Goal: Task Accomplishment & Management: Manage account settings

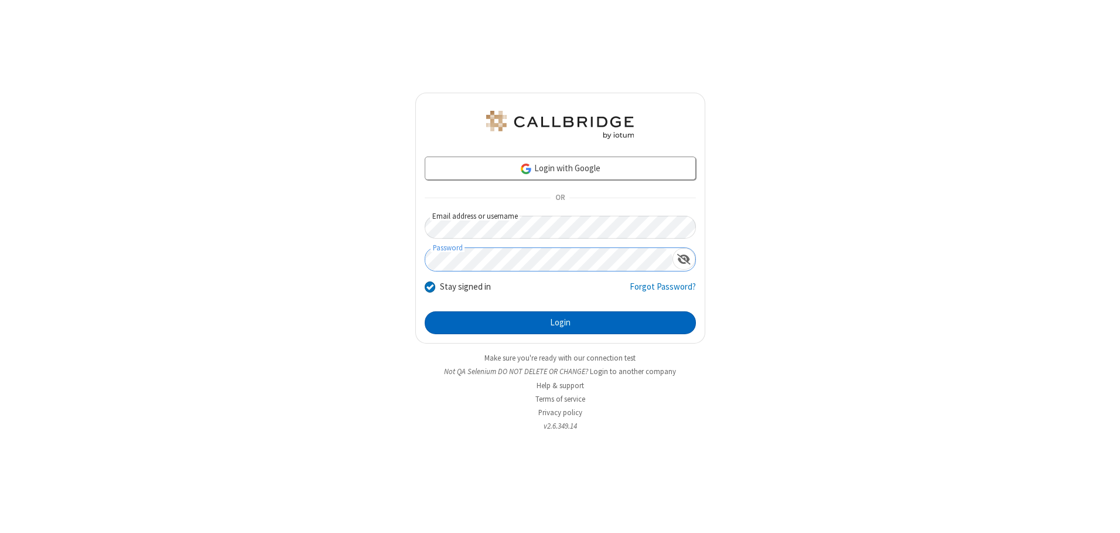
click at [560, 322] on button "Login" at bounding box center [560, 322] width 271 height 23
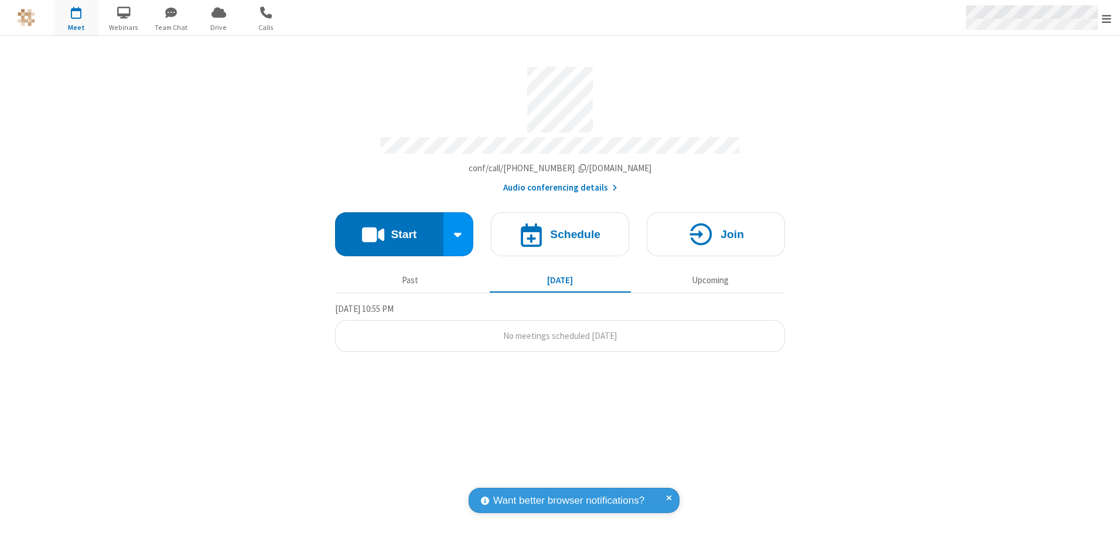
click at [1107, 18] on span "Open menu" at bounding box center [1106, 19] width 9 height 12
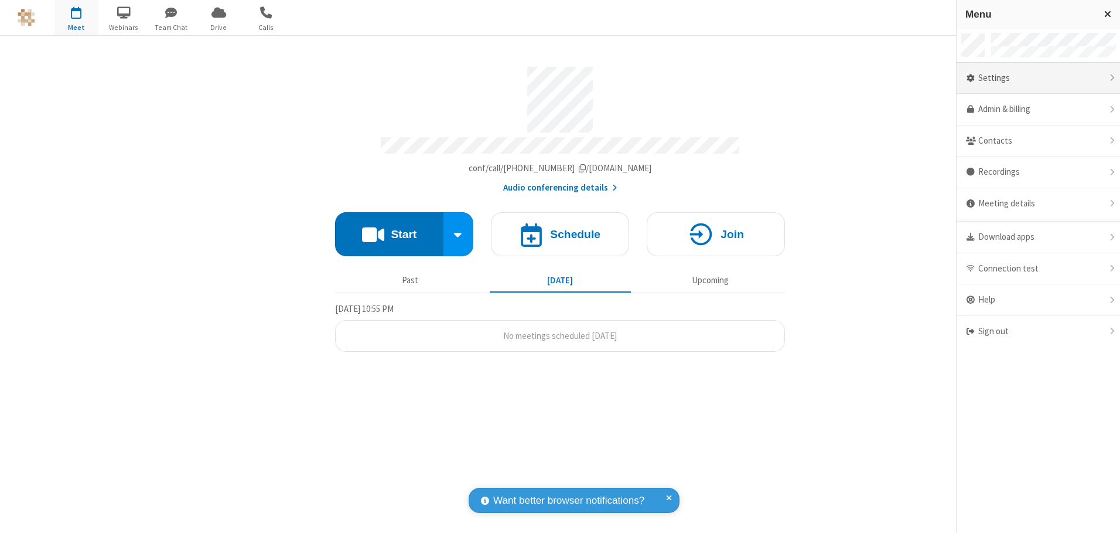
click at [1038, 78] on div "Settings" at bounding box center [1038, 79] width 163 height 32
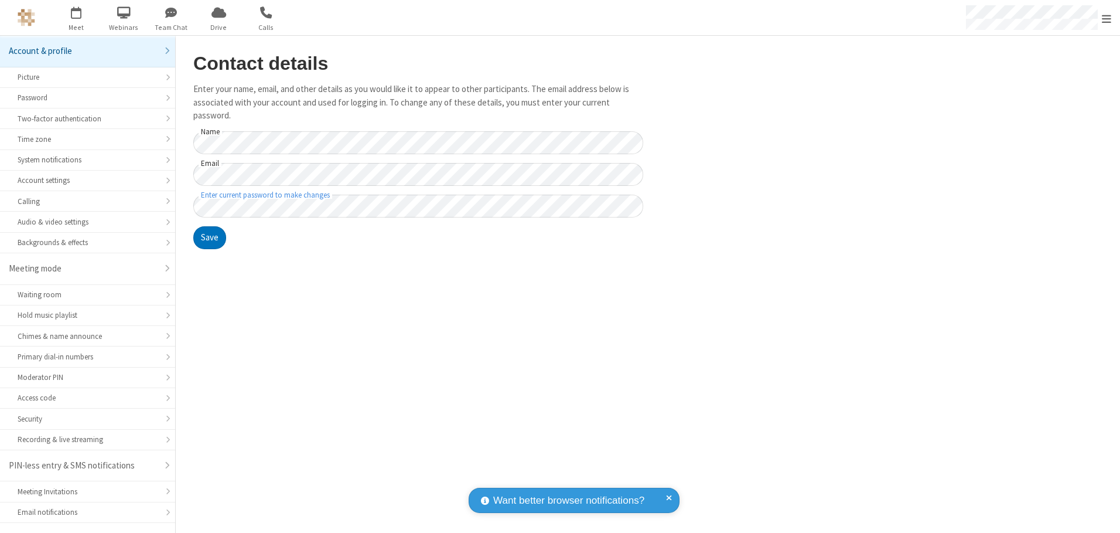
scroll to position [21, 0]
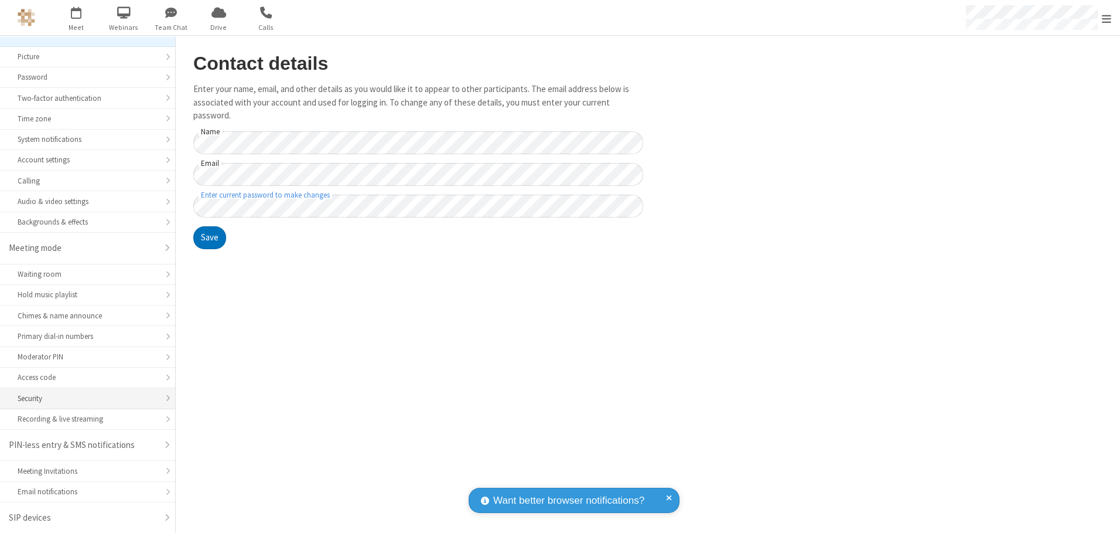
click at [83, 398] on div "Security" at bounding box center [88, 398] width 140 height 11
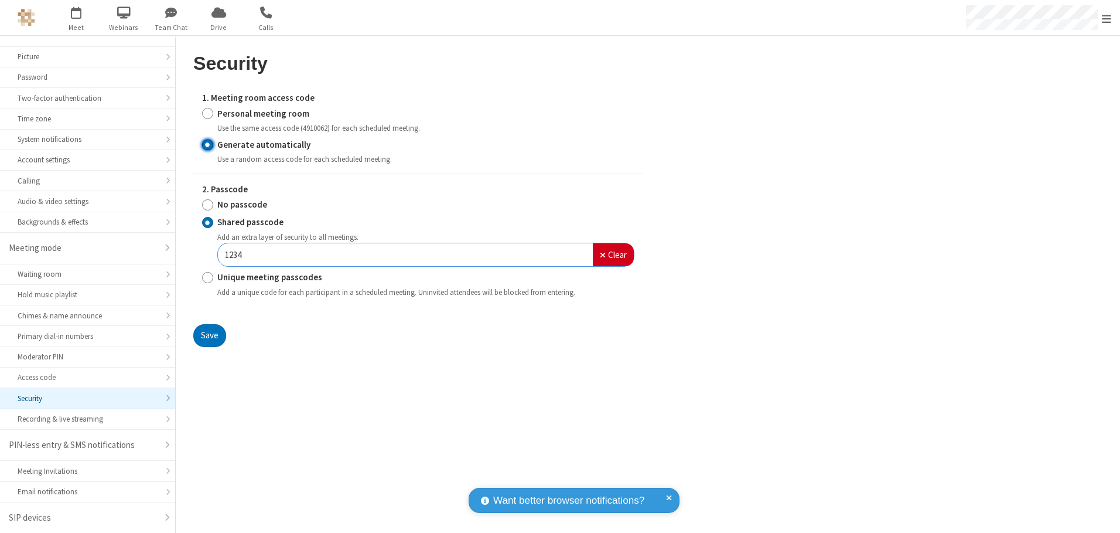
click at [207, 144] on input "Generate automatically" at bounding box center [207, 144] width 11 height 12
click at [207, 277] on input "Unique meeting passcodes" at bounding box center [207, 277] width 11 height 12
radio input "true"
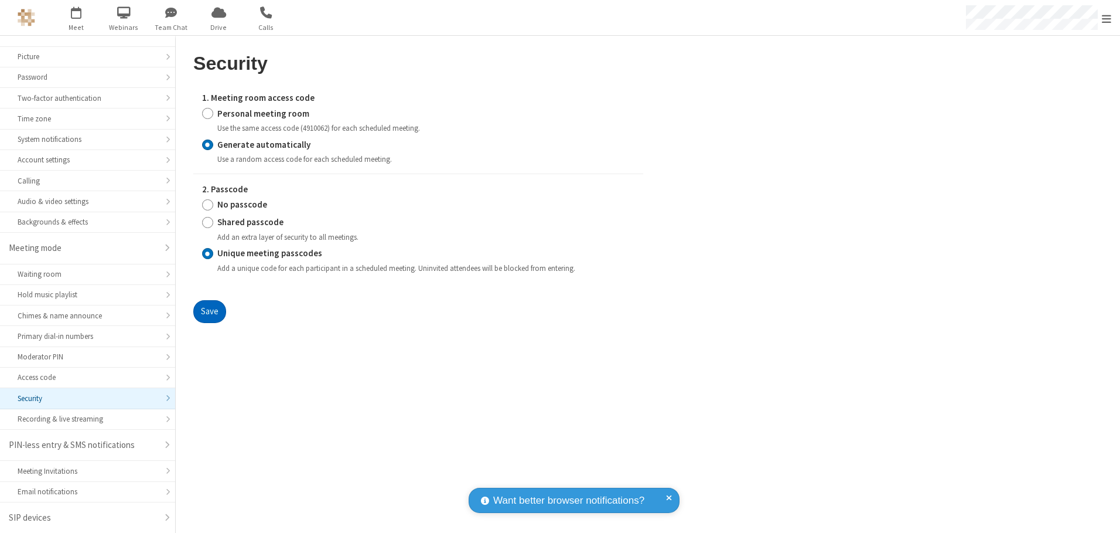
click at [209, 311] on button "Save" at bounding box center [209, 311] width 33 height 23
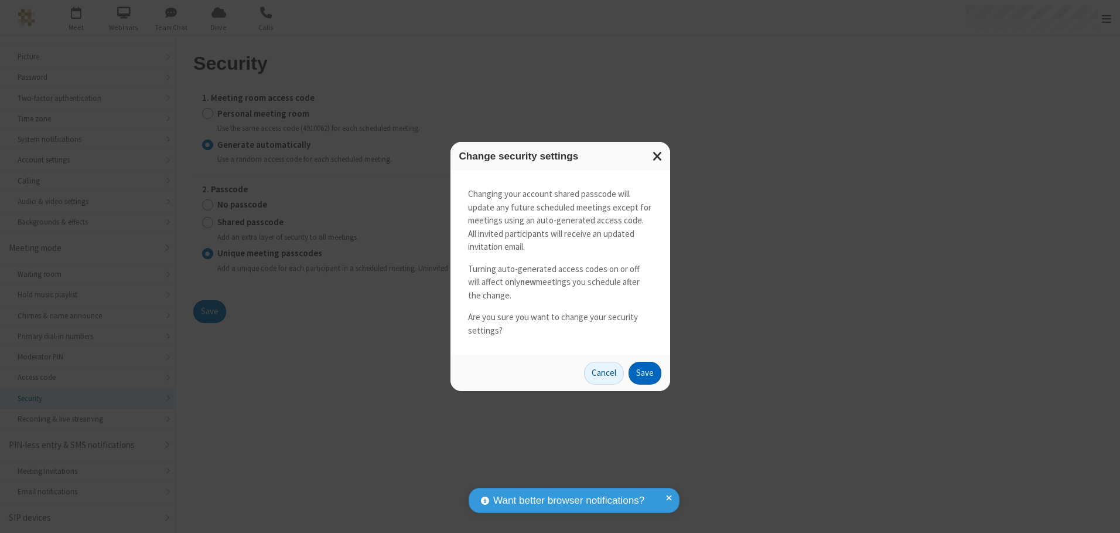
click at [644, 373] on button "Save" at bounding box center [645, 372] width 33 height 23
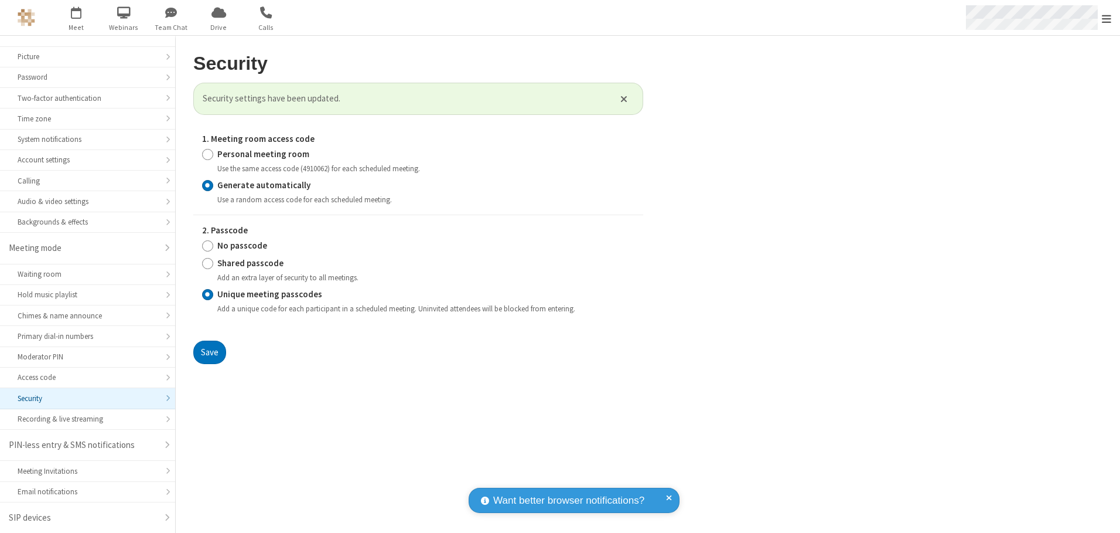
click at [1107, 18] on span "Open menu" at bounding box center [1106, 19] width 9 height 12
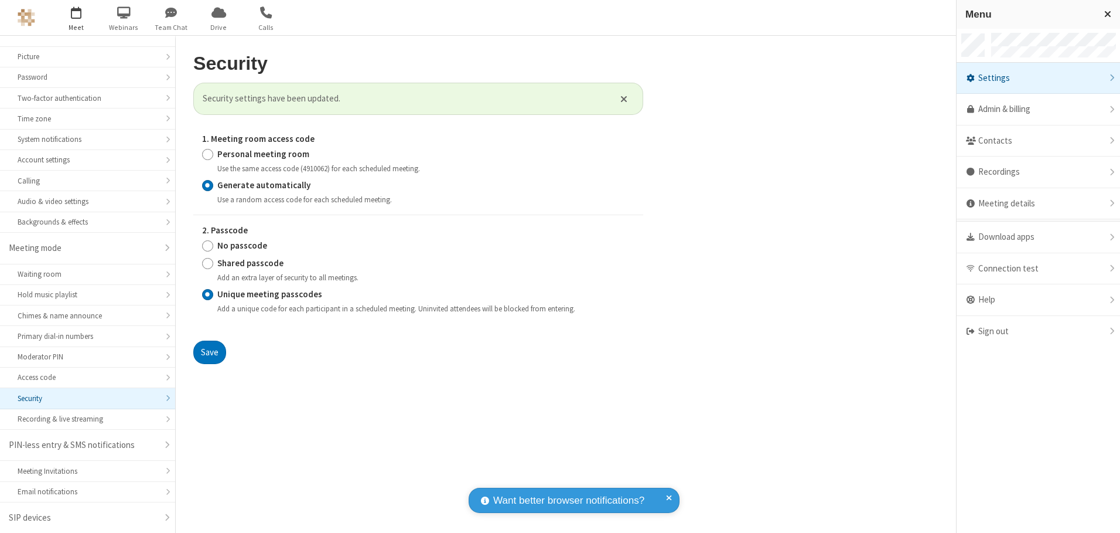
click at [76, 18] on span "button" at bounding box center [76, 12] width 44 height 20
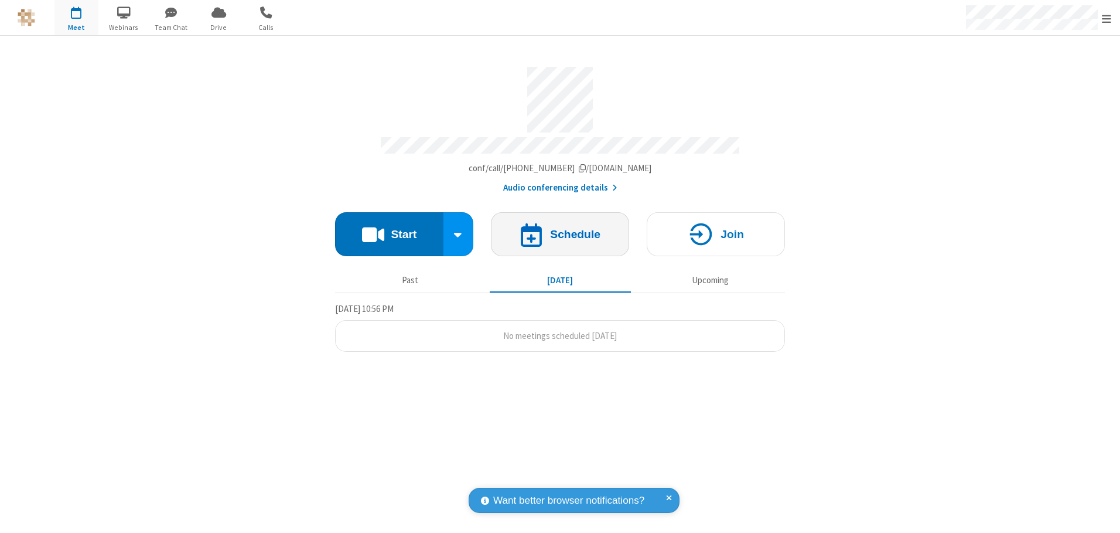
click at [560, 230] on h4 "Schedule" at bounding box center [575, 233] width 50 height 11
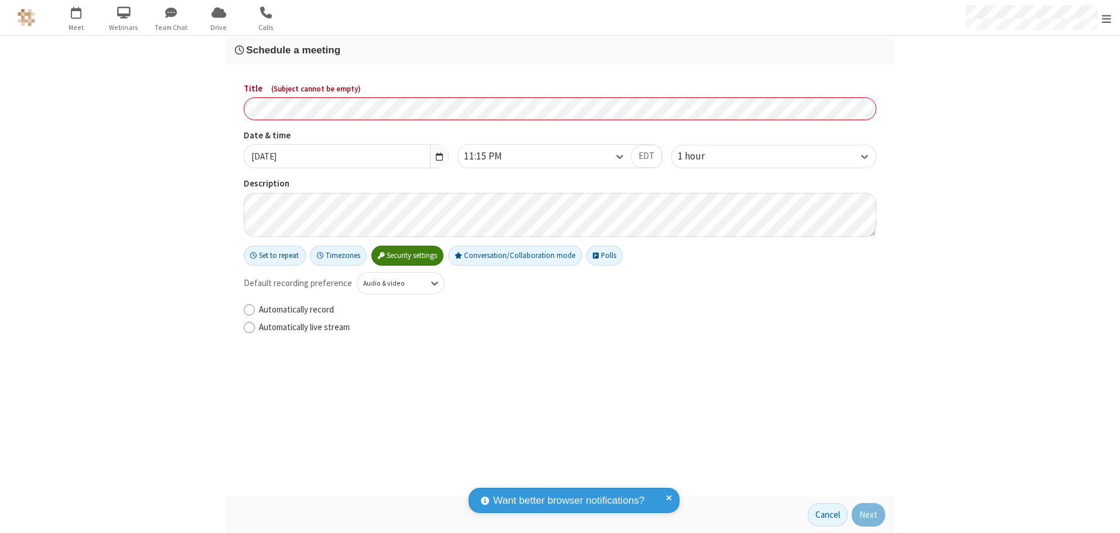
click at [560, 50] on h3 "Schedule a meeting" at bounding box center [560, 50] width 650 height 11
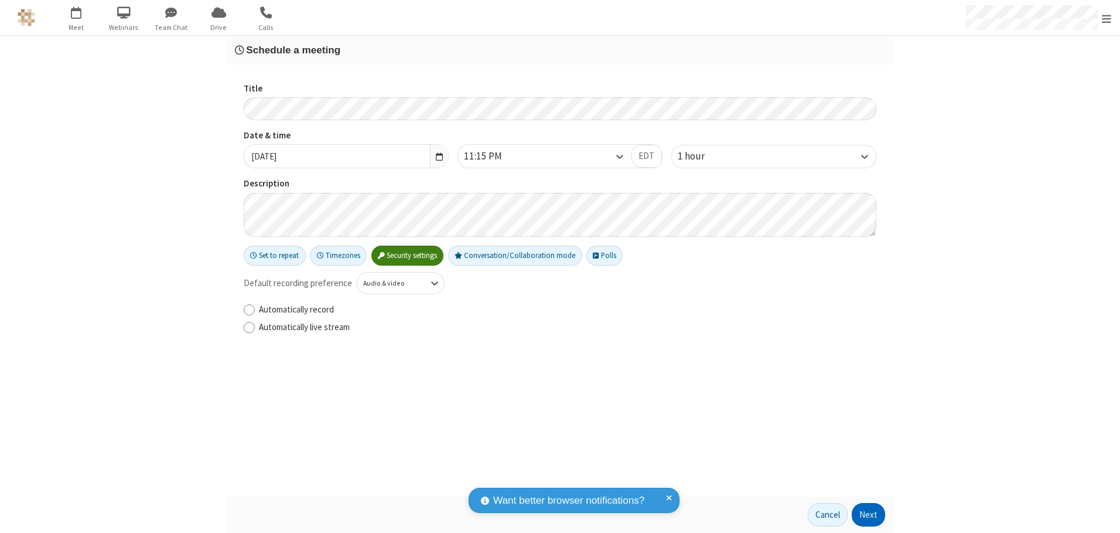
click at [869, 514] on button "Next" at bounding box center [868, 514] width 33 height 23
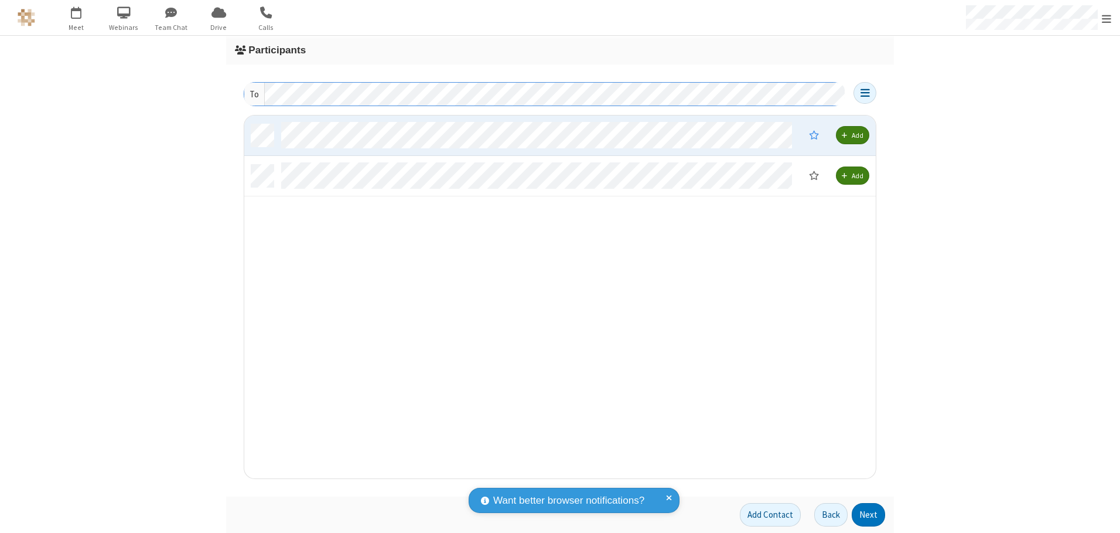
scroll to position [354, 623]
click at [869, 514] on button "Next" at bounding box center [868, 514] width 33 height 23
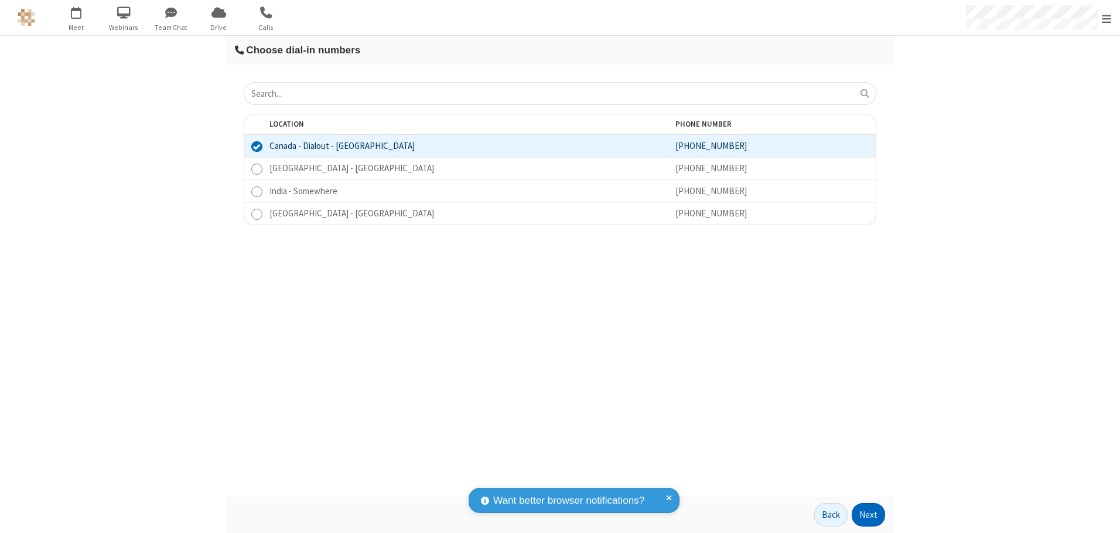
click at [869, 514] on button "Next" at bounding box center [868, 514] width 33 height 23
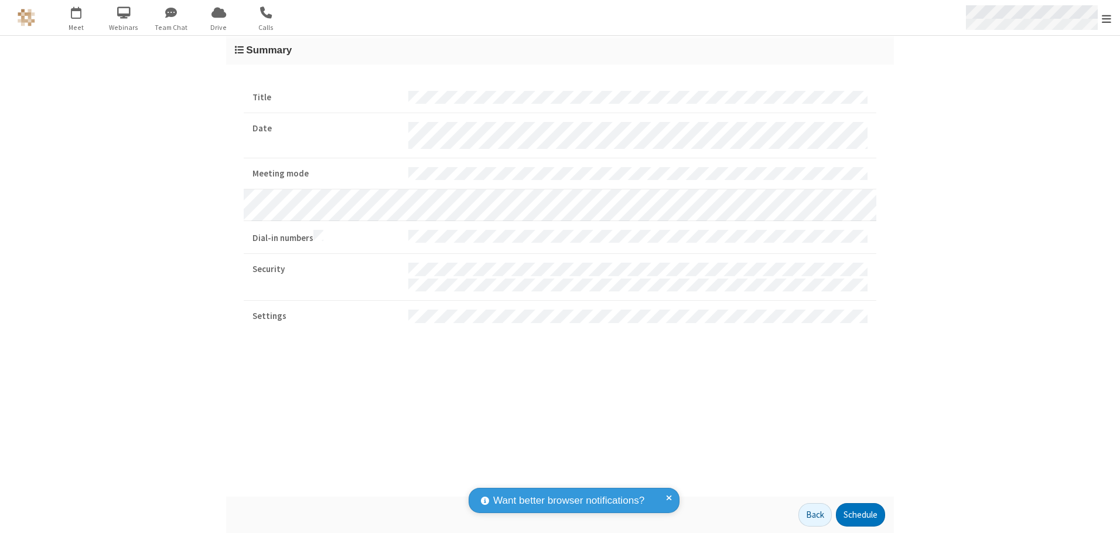
click at [1107, 18] on span "Open menu" at bounding box center [1106, 19] width 9 height 12
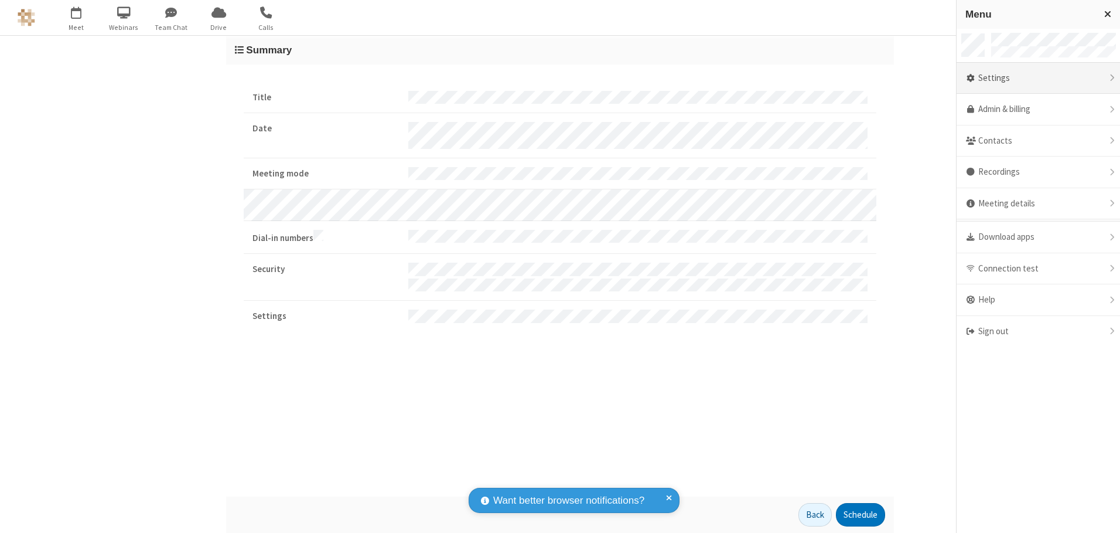
click at [1038, 78] on div "Settings" at bounding box center [1038, 79] width 163 height 32
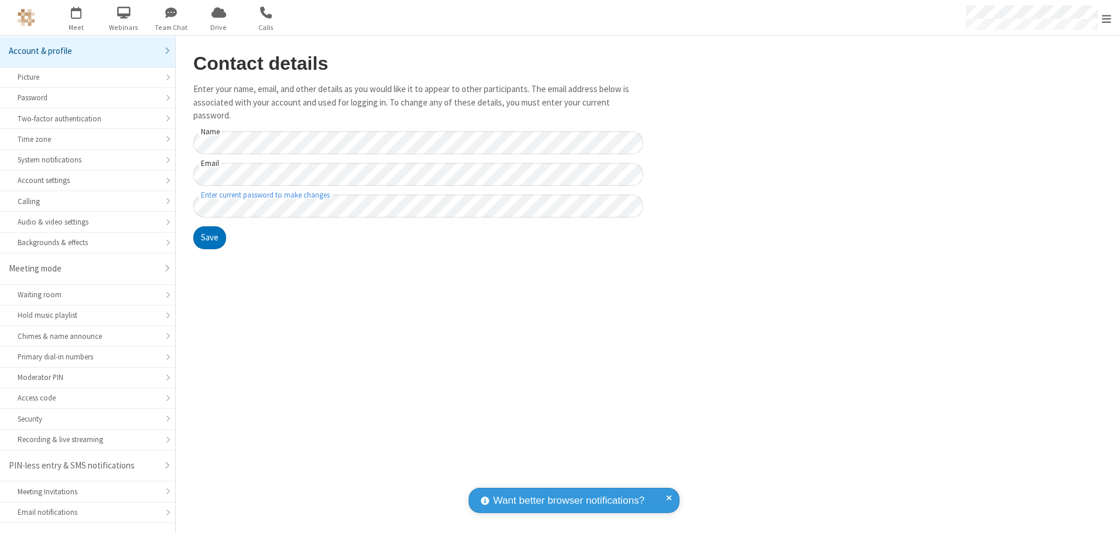
scroll to position [21, 0]
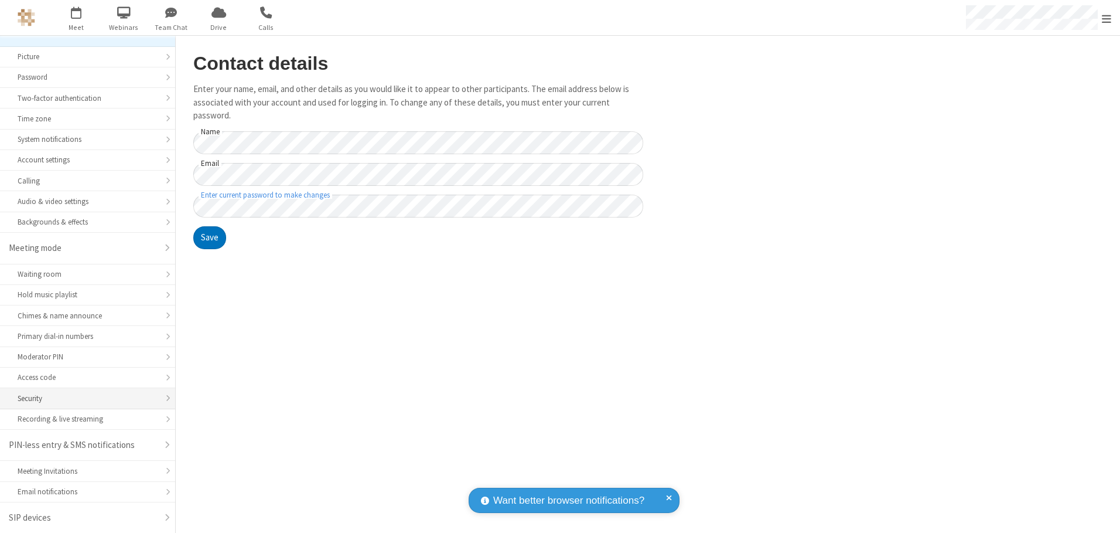
click at [83, 398] on div "Security" at bounding box center [88, 398] width 140 height 11
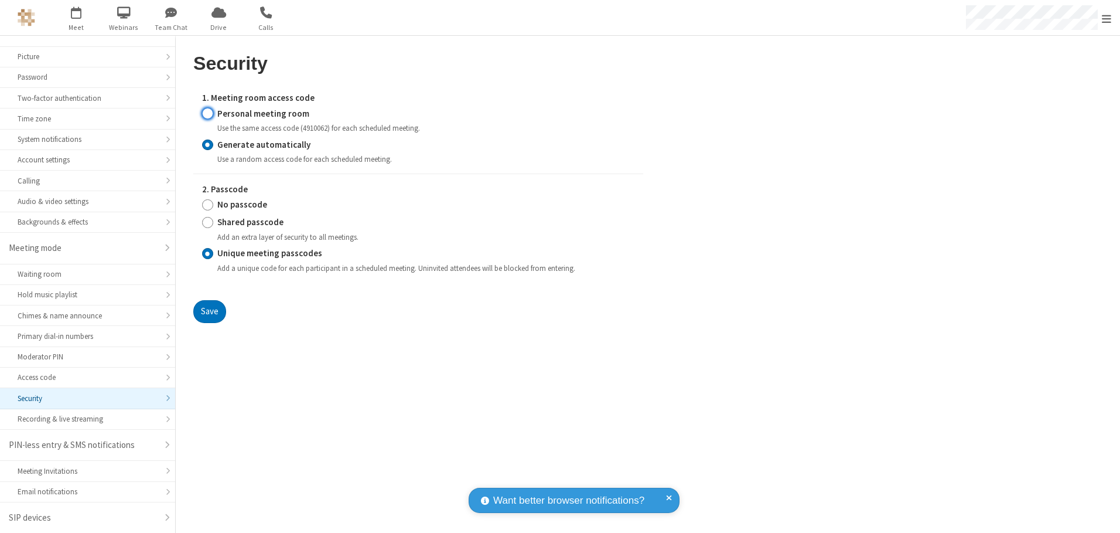
click at [207, 113] on input "Personal meeting room" at bounding box center [207, 113] width 11 height 12
radio input "true"
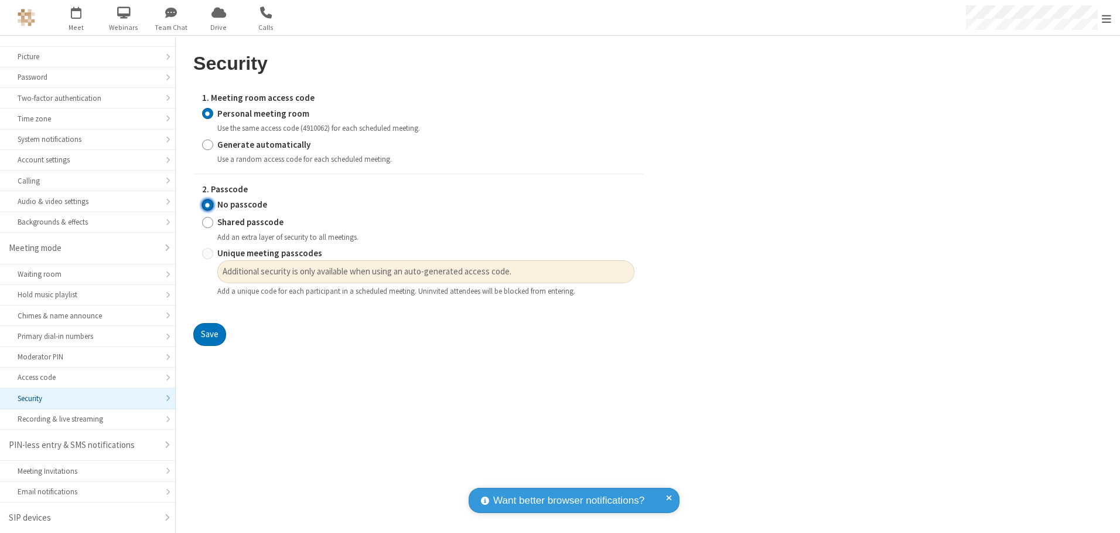
click at [207, 204] on input "No passcode" at bounding box center [207, 205] width 11 height 12
click at [209, 335] on button "Save" at bounding box center [209, 334] width 33 height 23
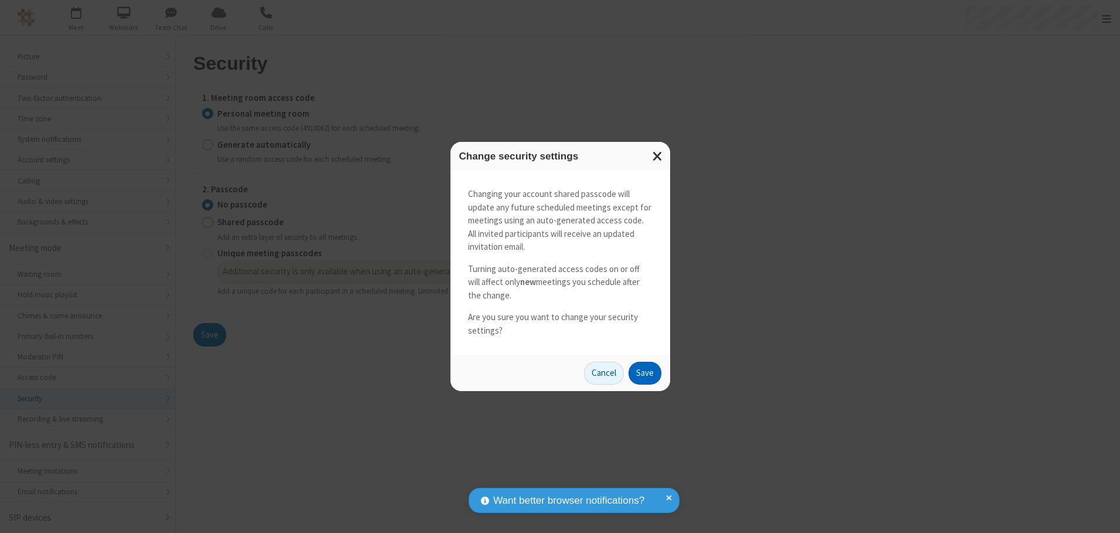
click at [644, 373] on button "Save" at bounding box center [645, 372] width 33 height 23
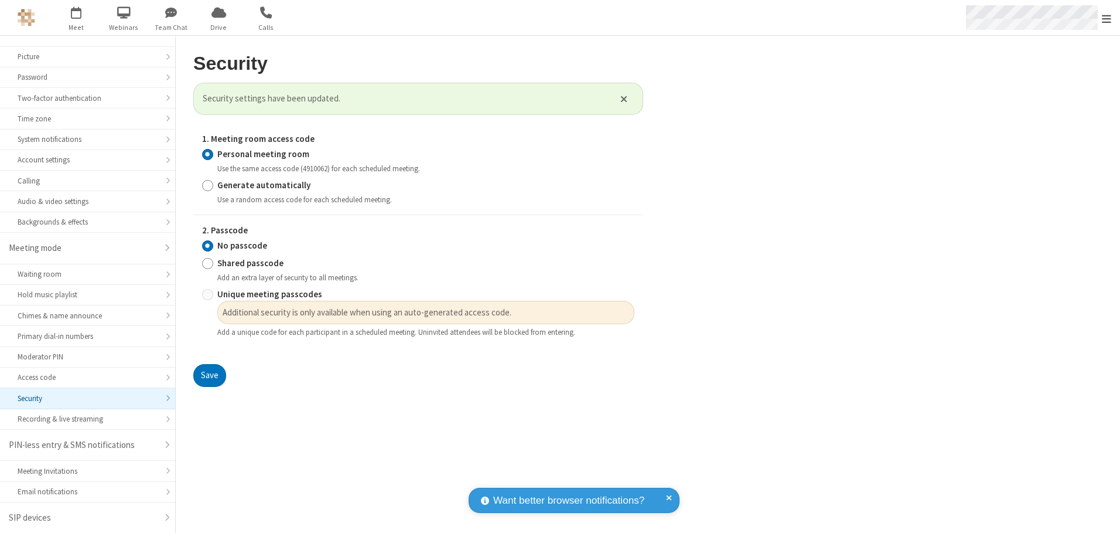
click at [1107, 18] on span "Open menu" at bounding box center [1106, 19] width 9 height 12
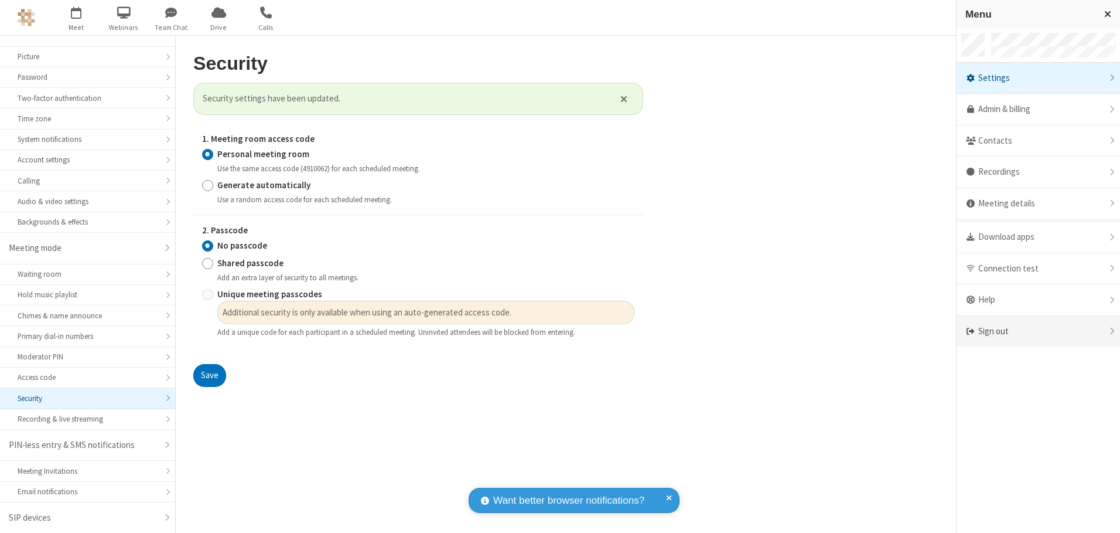
click at [1038, 331] on div "Sign out" at bounding box center [1038, 331] width 163 height 31
